Goal: Information Seeking & Learning: Learn about a topic

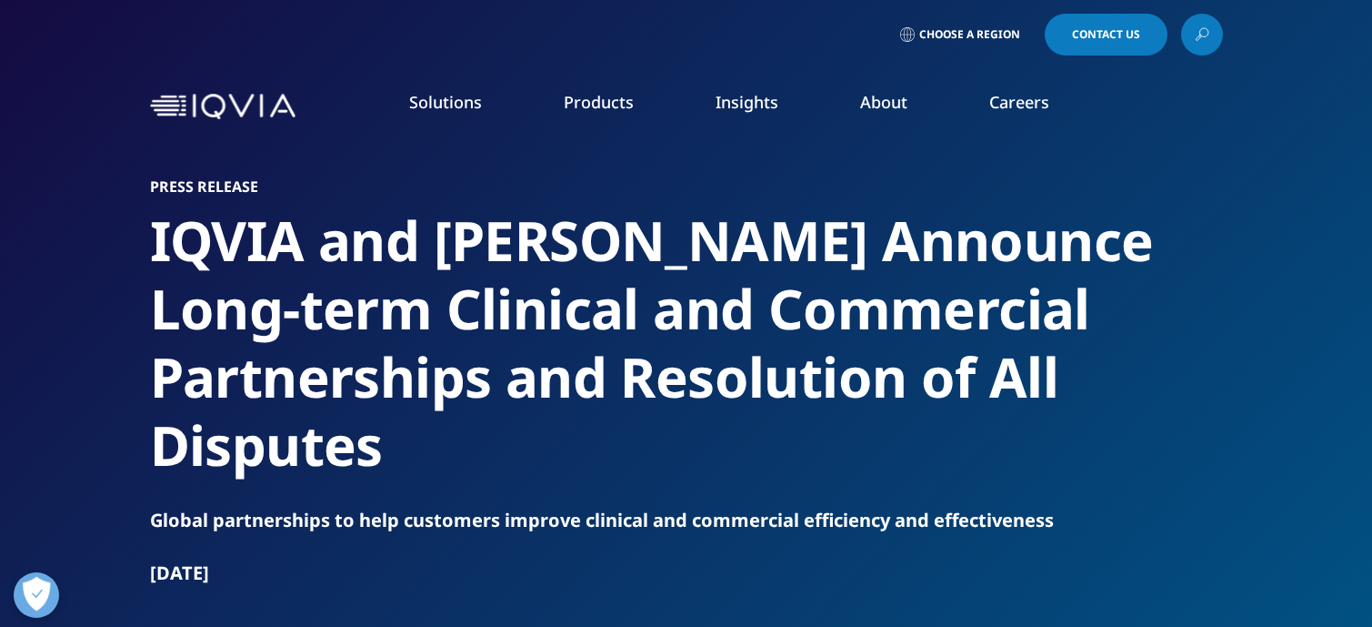
click at [988, 402] on h2 "IQVIA and Veeva Announce Long-term Clinical and Commercial Partnerships and Res…" at bounding box center [686, 342] width 1073 height 273
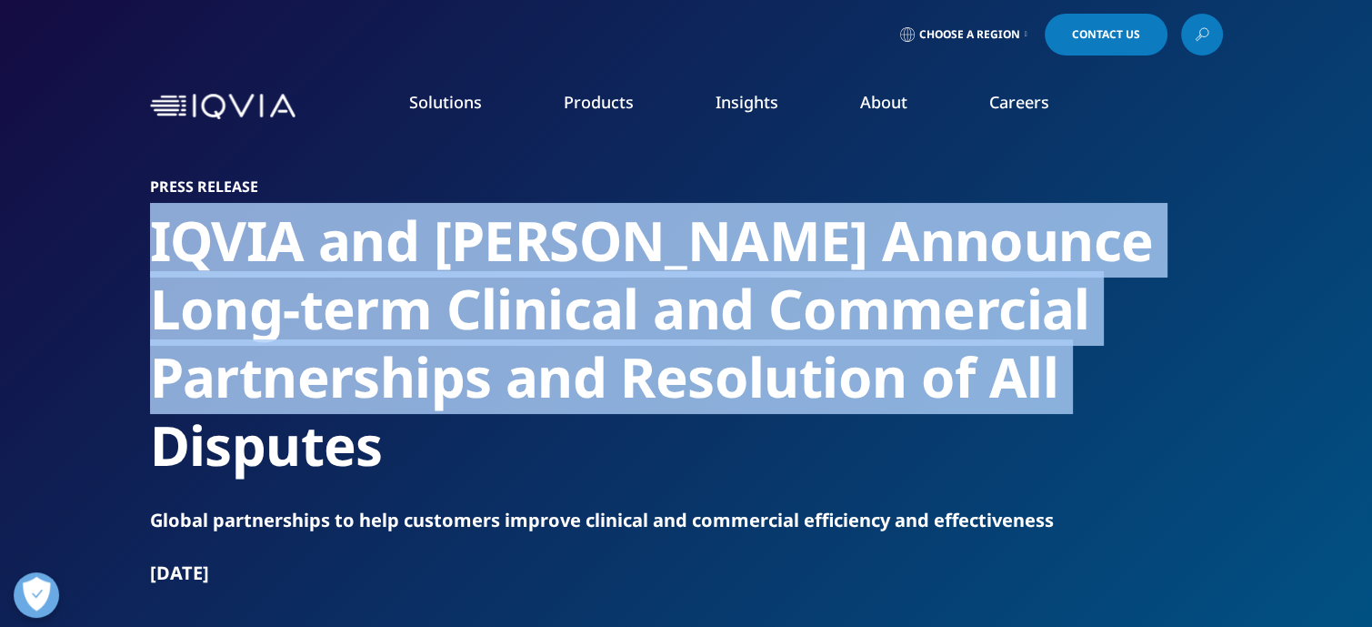
click at [988, 402] on h2 "IQVIA and Veeva Announce Long-term Clinical and Commercial Partnerships and Res…" at bounding box center [686, 342] width 1073 height 273
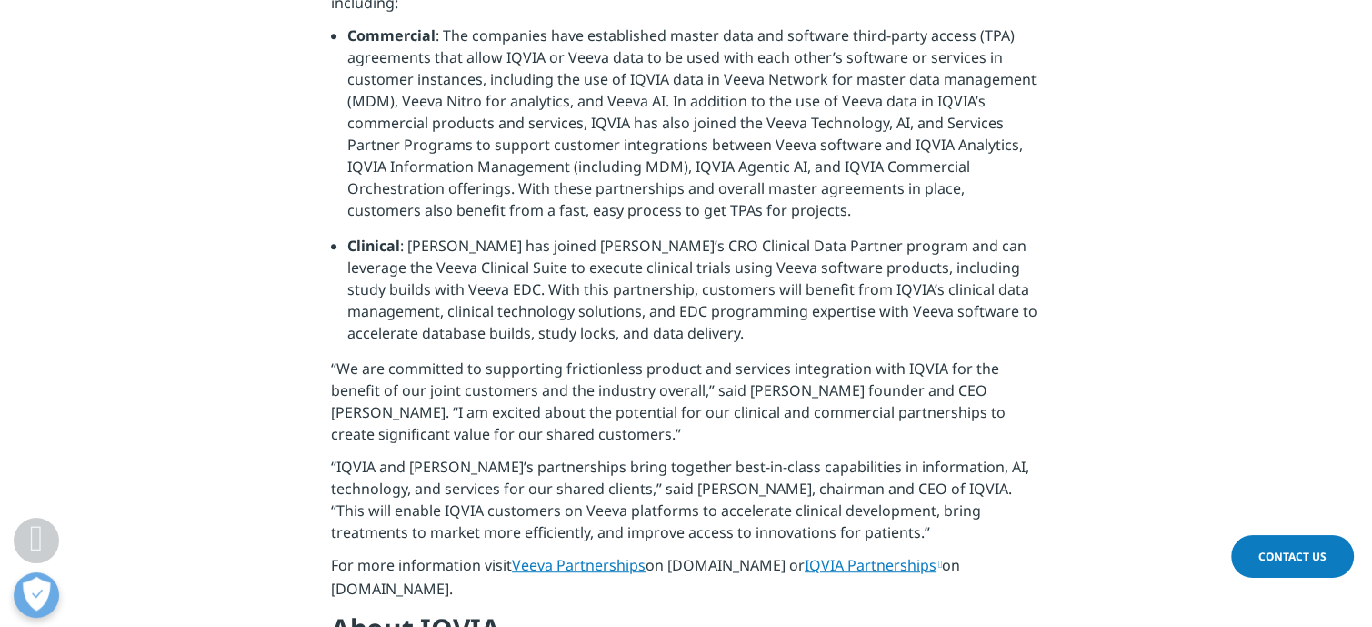
scroll to position [941, 0]
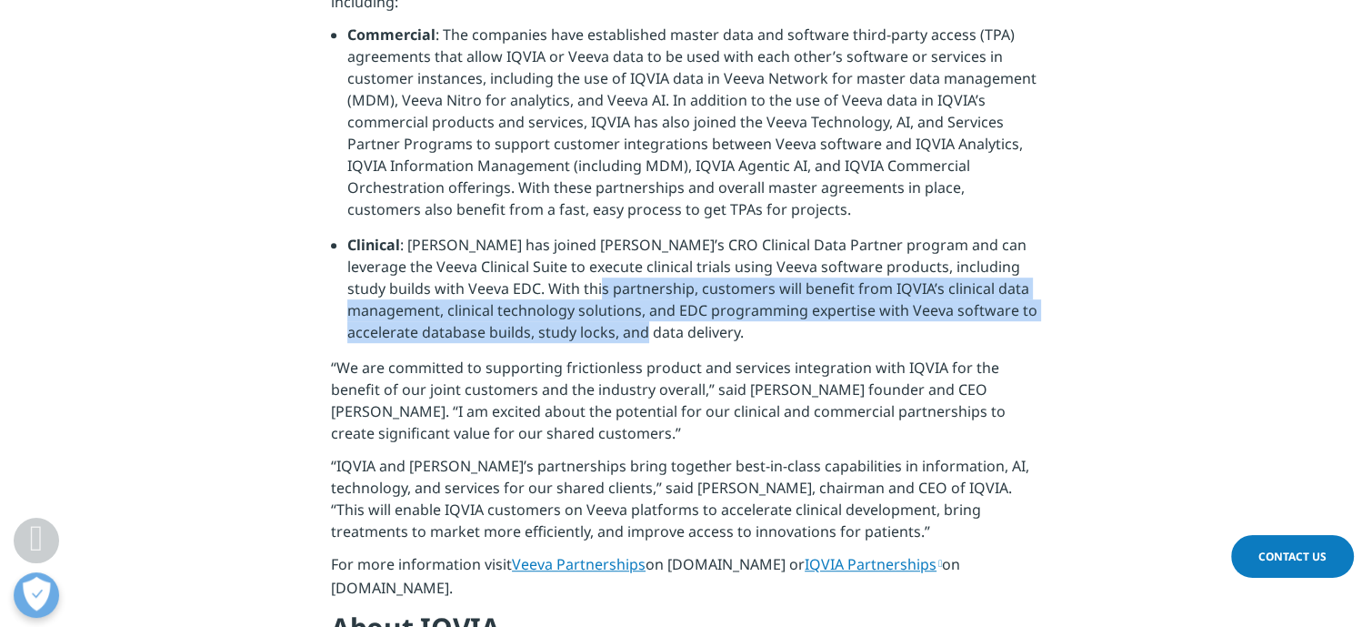
drag, startPoint x: 586, startPoint y: 227, endPoint x: 811, endPoint y: 275, distance: 230.5
click at [811, 275] on li "Clinical : IQVIA has joined Veeva’s CRO Clinical Data Partner program and can l…" at bounding box center [694, 295] width 694 height 123
